Goal: Find specific page/section: Find specific page/section

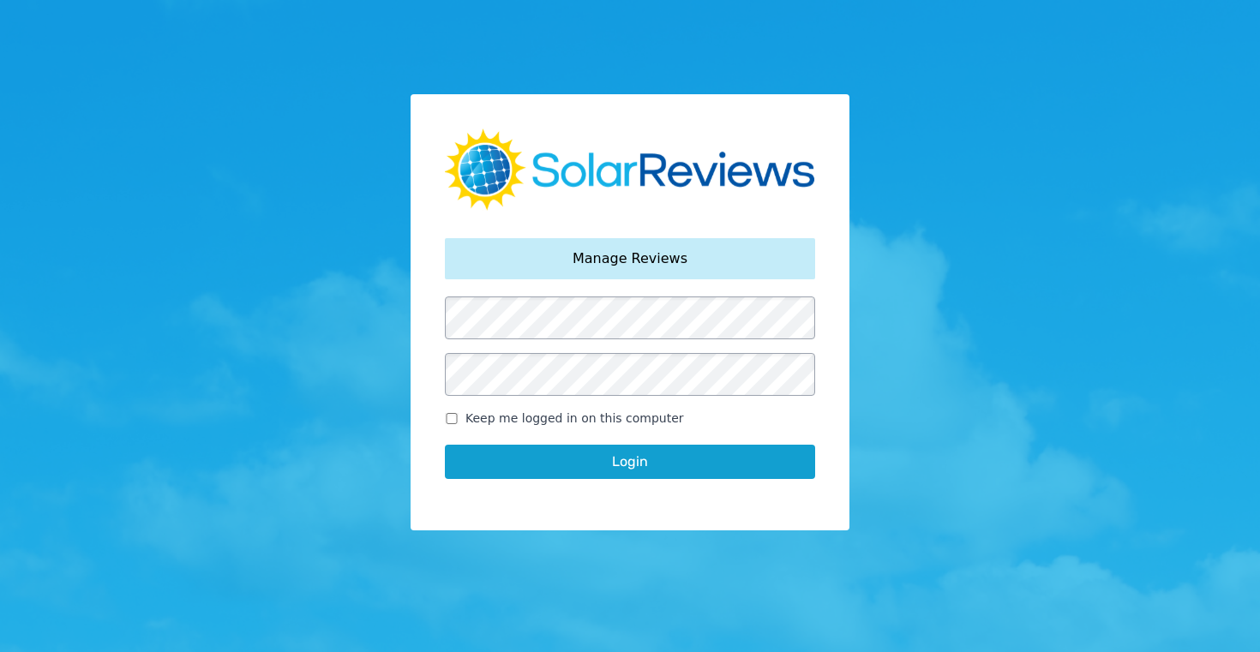
click at [451, 422] on input "Keep me logged in on this computer" at bounding box center [452, 418] width 14 height 11
checkbox input "true"
click at [619, 453] on button "Login" at bounding box center [630, 462] width 370 height 34
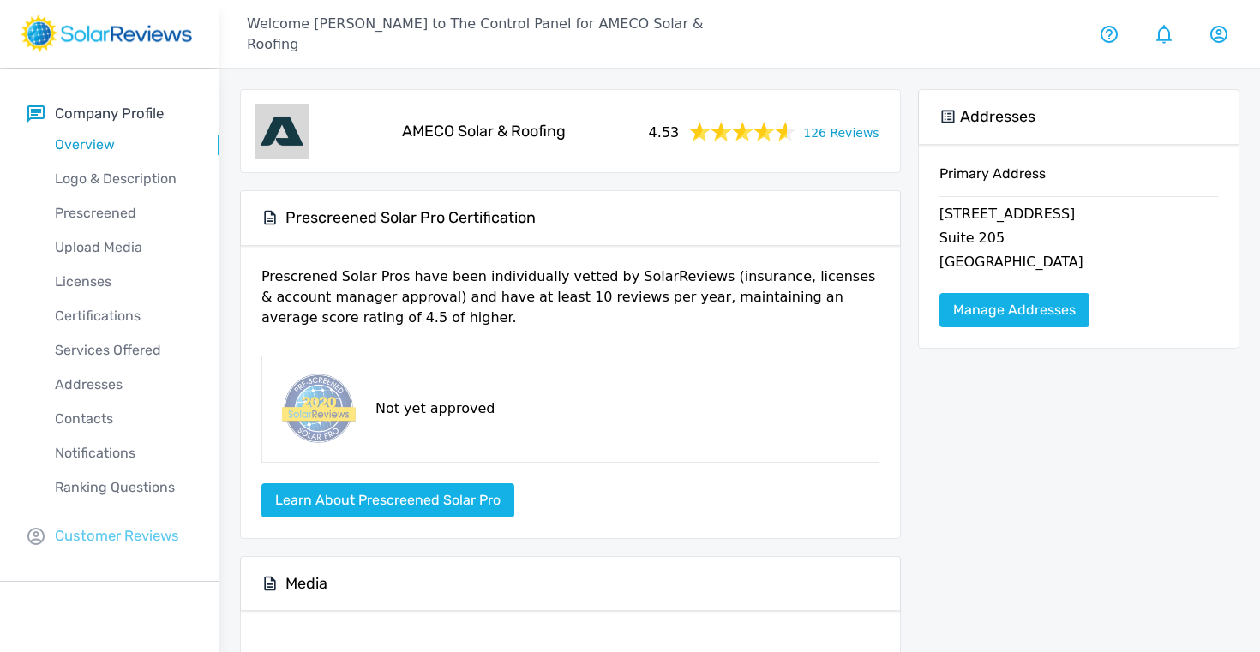
click at [108, 536] on p "Customer Reviews" at bounding box center [117, 535] width 124 height 21
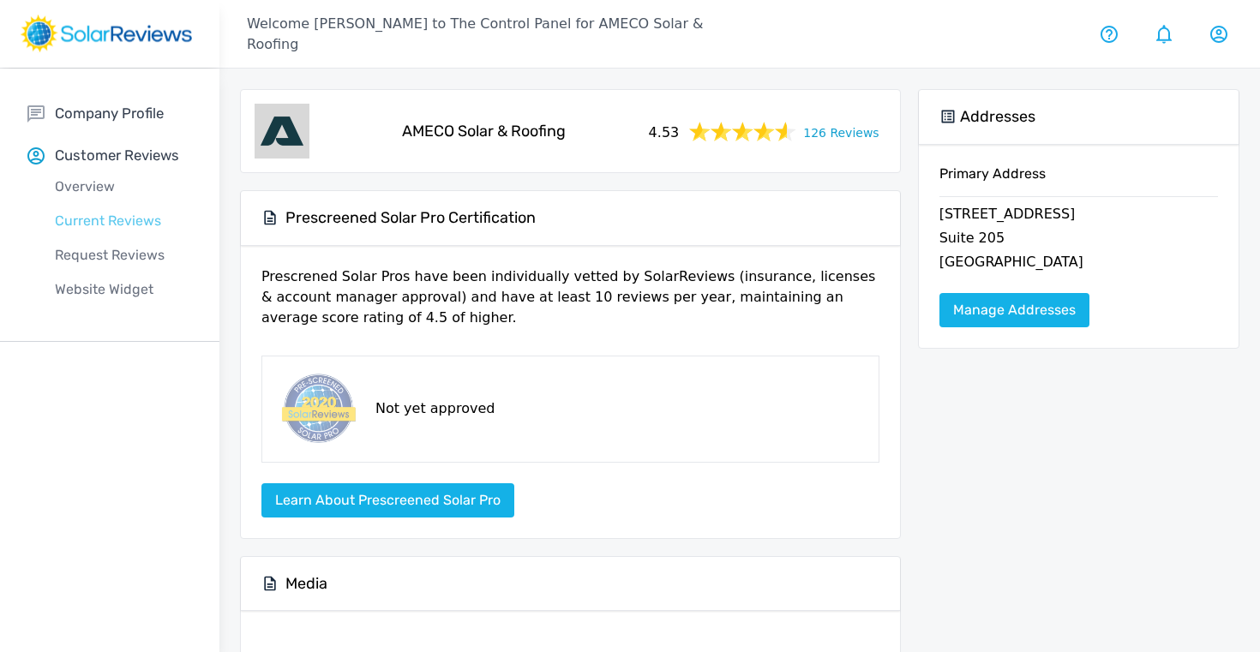
click at [108, 212] on p "Current Reviews" at bounding box center [123, 221] width 192 height 21
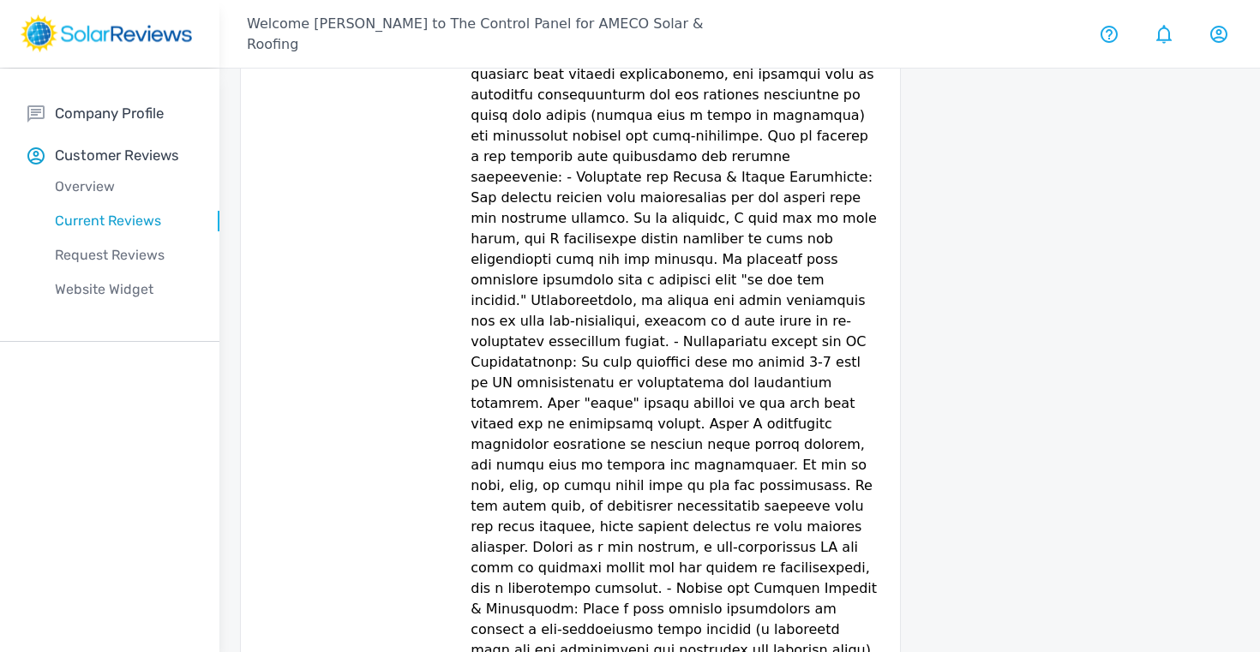
scroll to position [270, 0]
